Goal: Navigation & Orientation: Find specific page/section

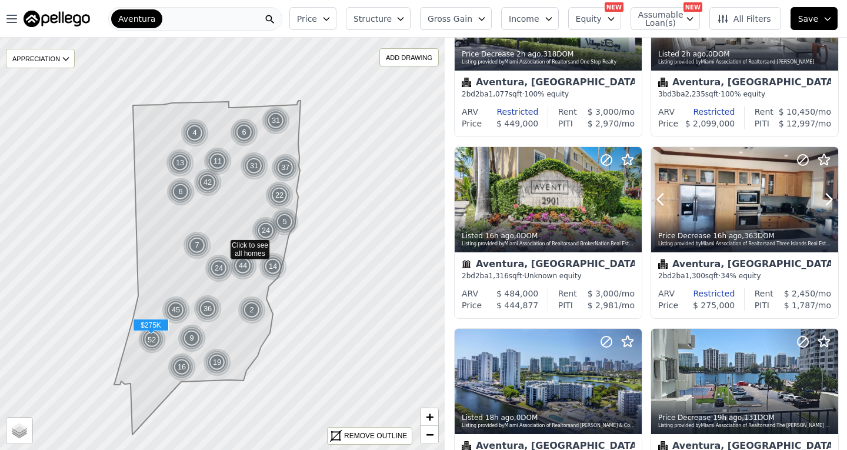
scroll to position [294, 0]
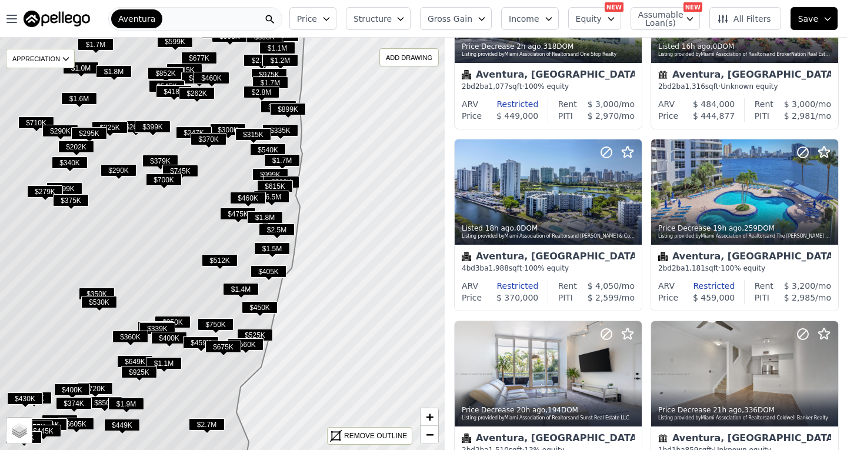
click at [749, 28] on button "All Filters" at bounding box center [746, 18] width 72 height 23
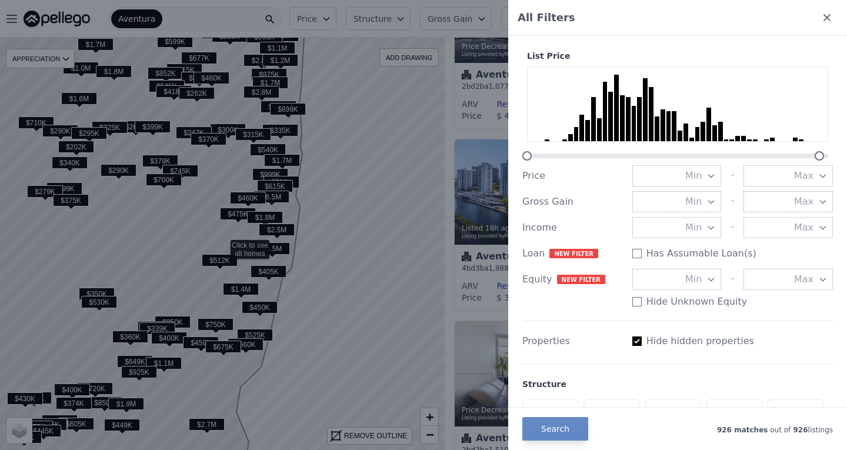
click at [811, 18] on div "All Filters" at bounding box center [677, 18] width 339 height 36
